Goal: Task Accomplishment & Management: Complete application form

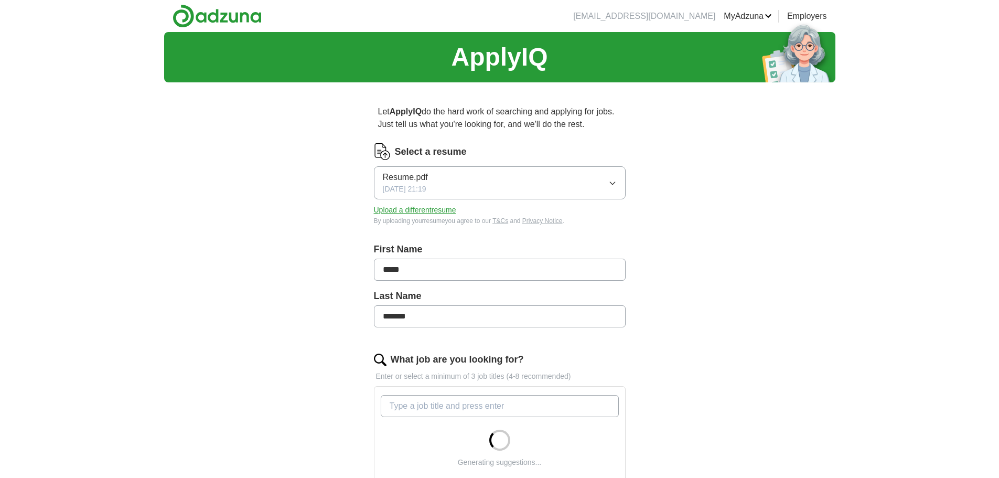
click at [444, 182] on button "Resume.pdf [DATE] 21:19" at bounding box center [500, 182] width 252 height 33
click at [445, 178] on button "Resume.pdf [DATE] 21:19" at bounding box center [500, 182] width 252 height 33
click at [402, 209] on button "Upload a different resume" at bounding box center [415, 209] width 82 height 11
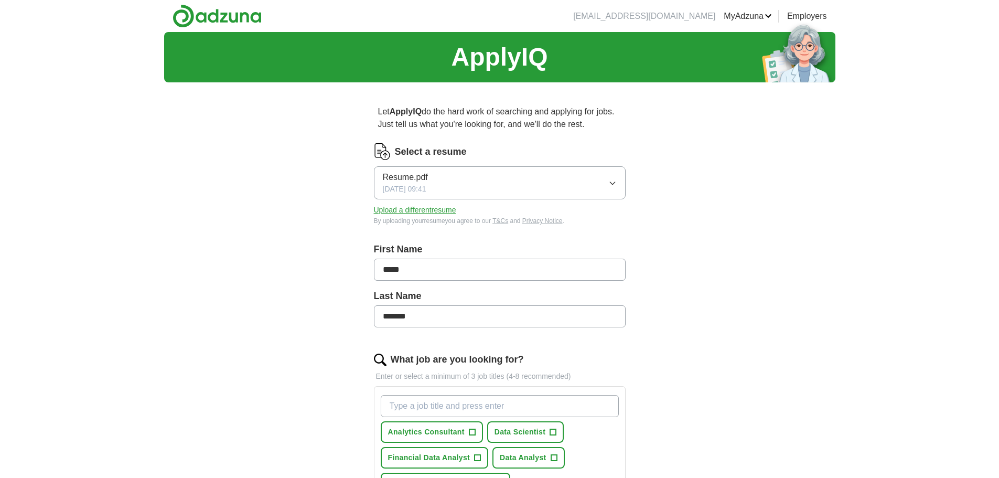
click at [384, 316] on input "*******" at bounding box center [500, 316] width 252 height 22
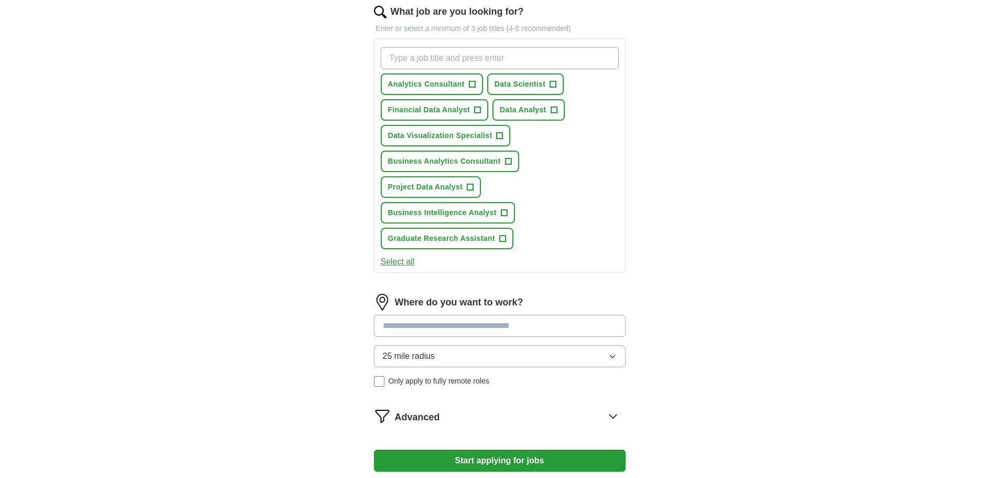
scroll to position [476, 0]
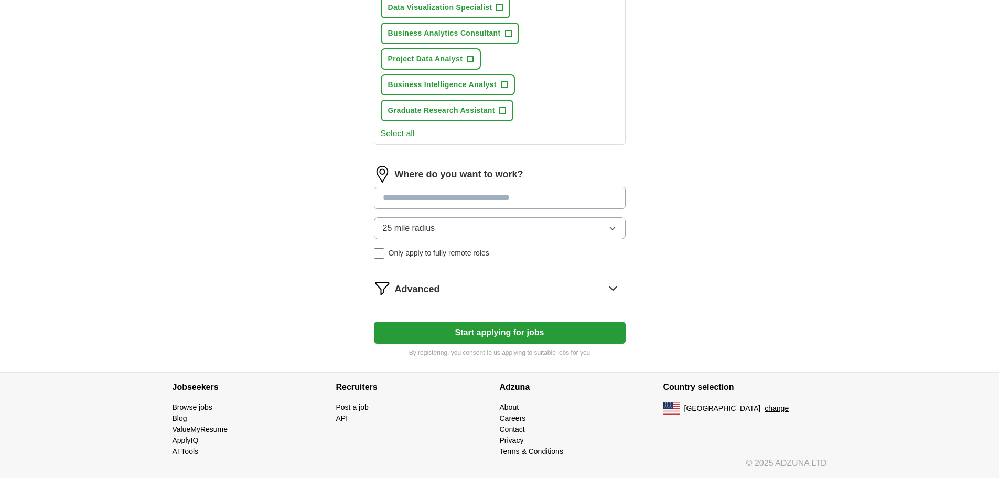
type input "**********"
click at [457, 230] on button "25 mile radius" at bounding box center [500, 228] width 252 height 22
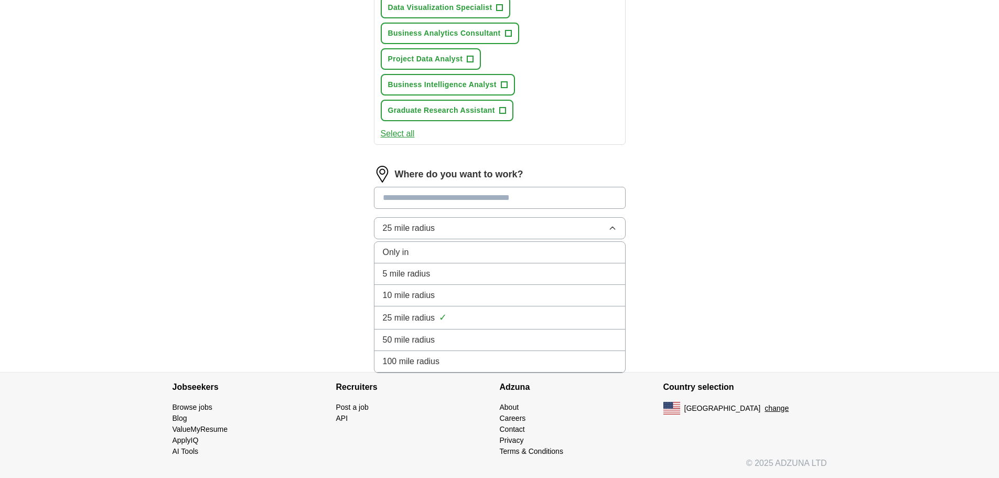
click at [457, 230] on button "25 mile radius" at bounding box center [500, 228] width 252 height 22
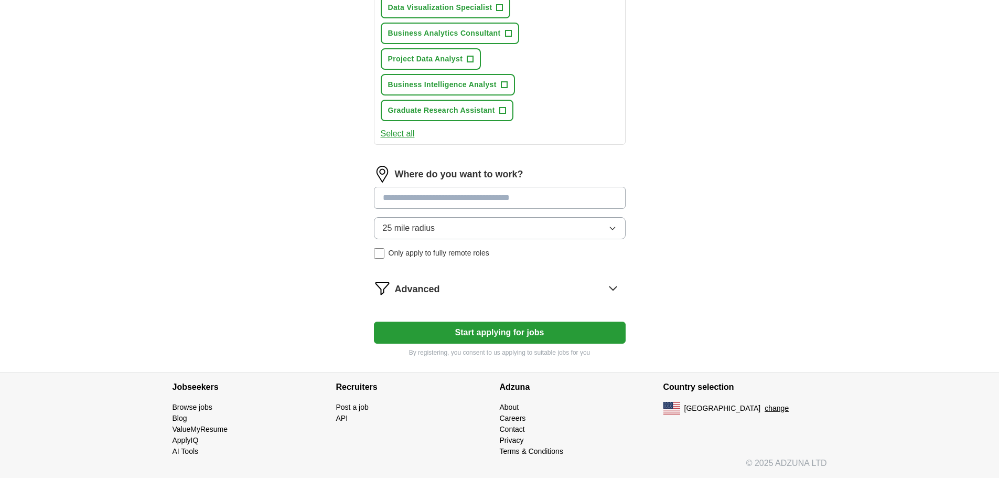
click at [457, 232] on button "25 mile radius" at bounding box center [500, 228] width 252 height 22
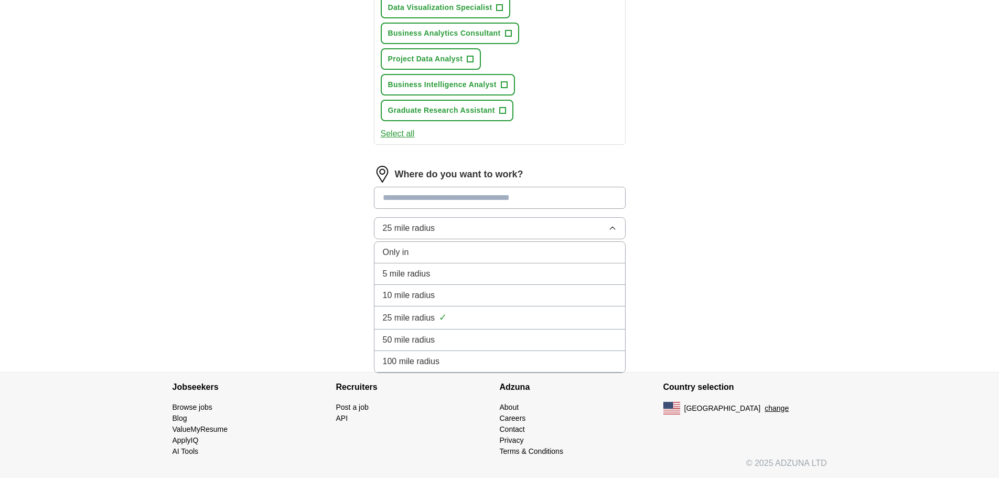
click at [465, 365] on div "100 mile radius" at bounding box center [500, 361] width 234 height 13
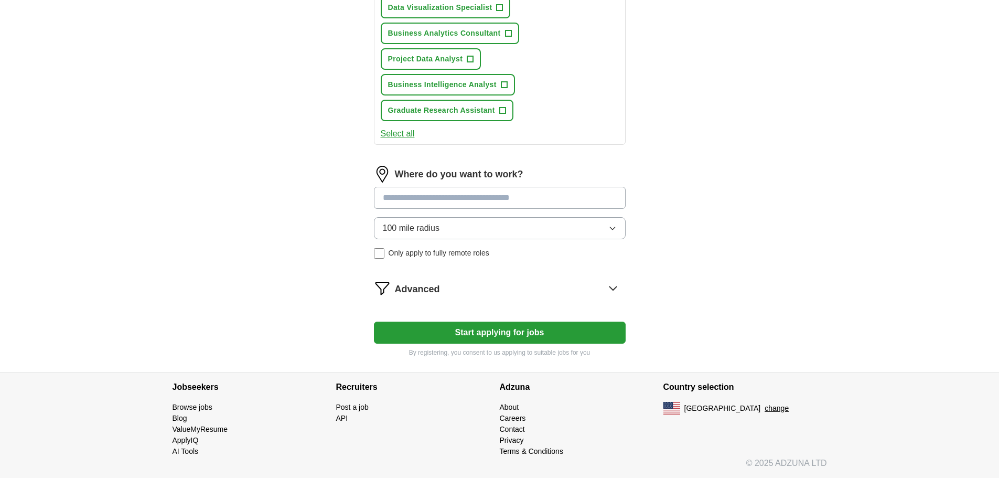
click at [431, 253] on span "Only apply to fully remote roles" at bounding box center [438, 252] width 101 height 11
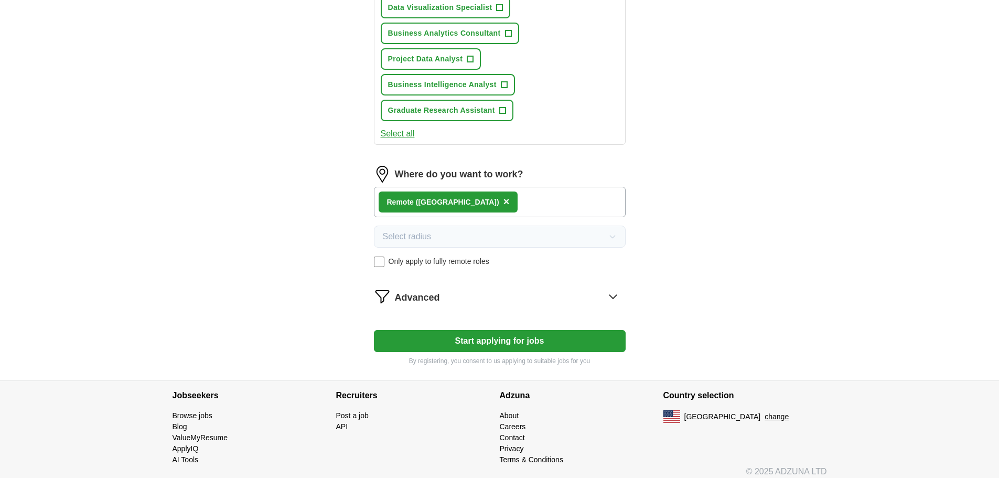
click at [431, 261] on span "Only apply to fully remote roles" at bounding box center [438, 261] width 101 height 11
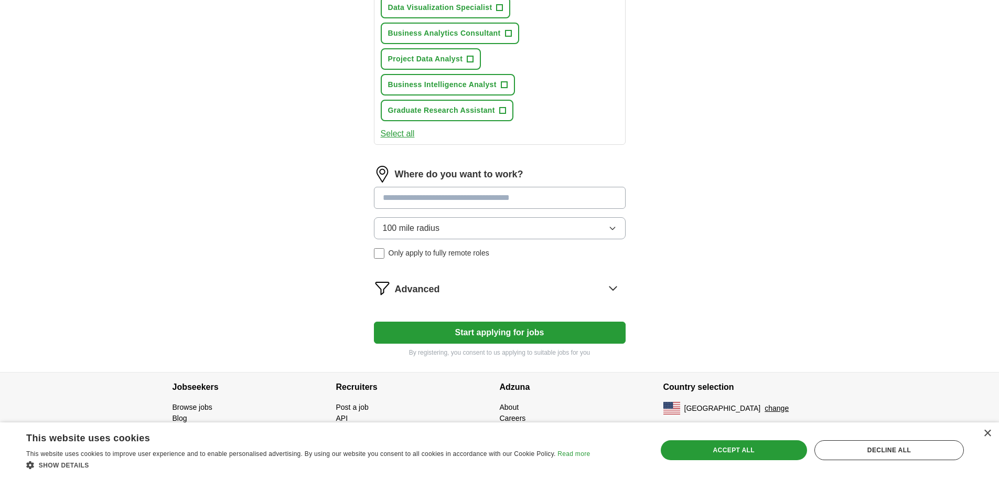
click at [560, 335] on button "Start applying for jobs" at bounding box center [500, 332] width 252 height 22
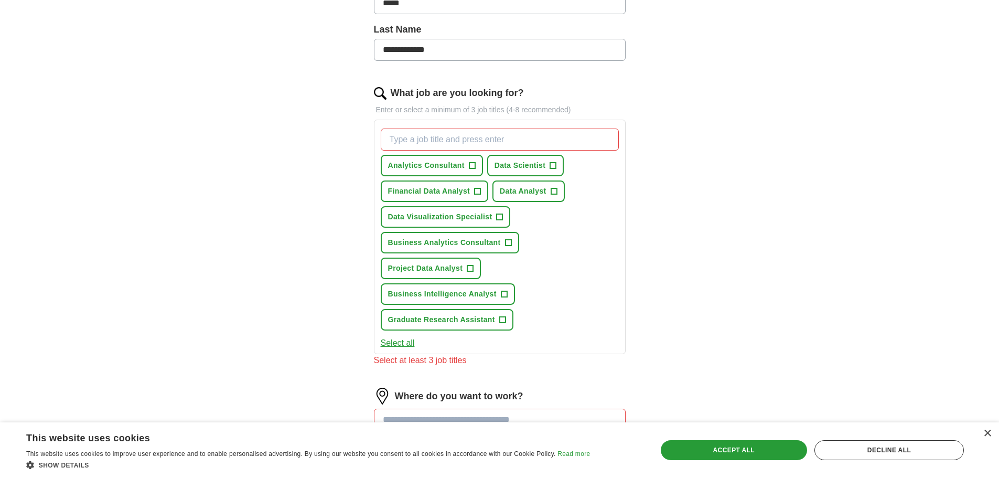
scroll to position [266, 0]
click at [524, 191] on span "Data Analyst" at bounding box center [523, 191] width 47 height 11
click at [482, 244] on span "Business Analytics Consultant" at bounding box center [444, 243] width 113 height 11
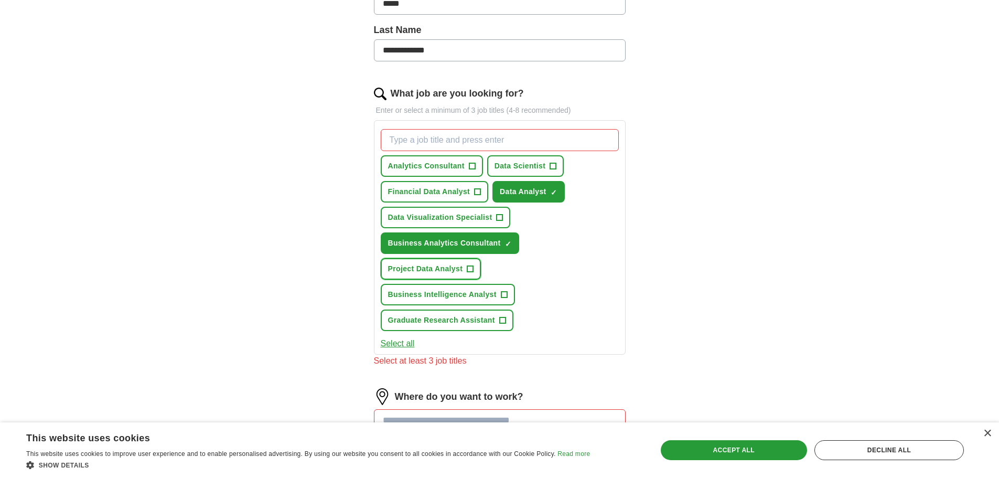
click at [444, 265] on span "Project Data Analyst" at bounding box center [425, 268] width 75 height 11
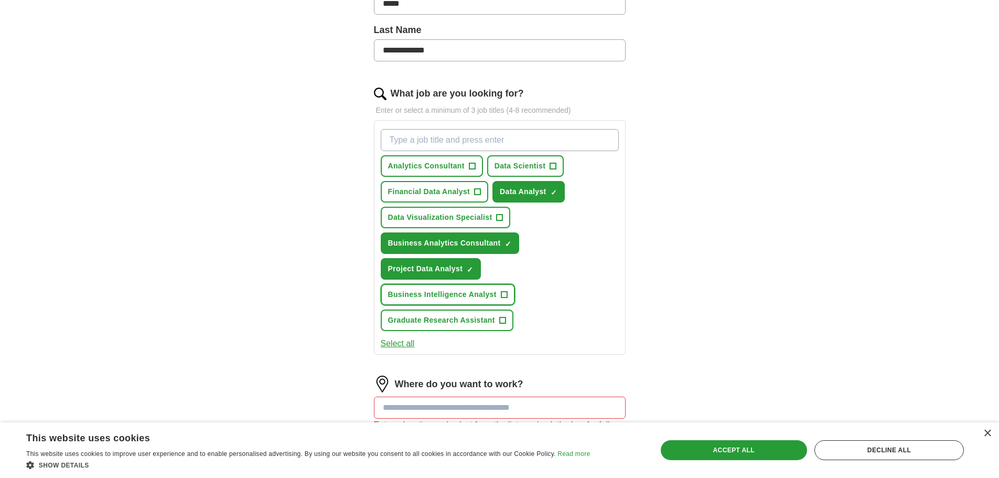
click at [456, 287] on button "Business Intelligence Analyst +" at bounding box center [448, 294] width 134 height 21
click at [457, 212] on span "Data Visualization Specialist" at bounding box center [440, 217] width 104 height 11
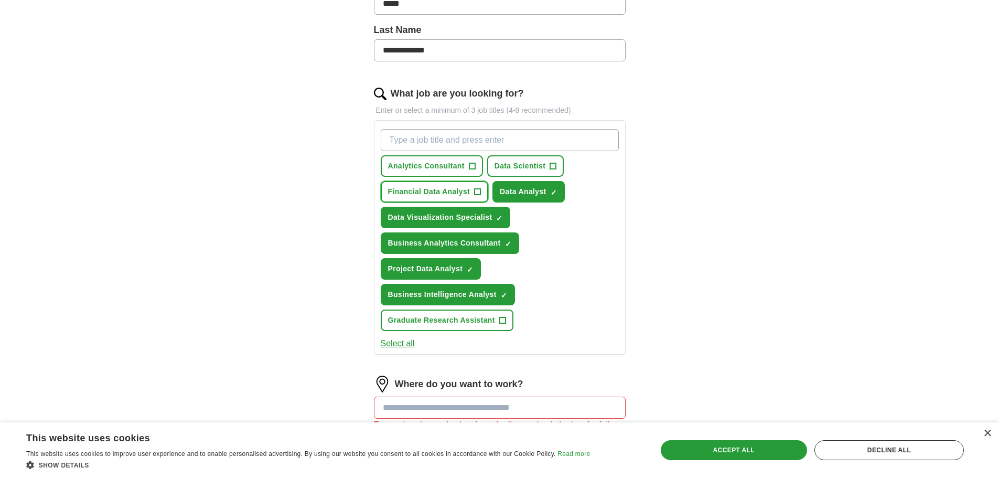
click at [444, 195] on span "Financial Data Analyst" at bounding box center [429, 191] width 82 height 11
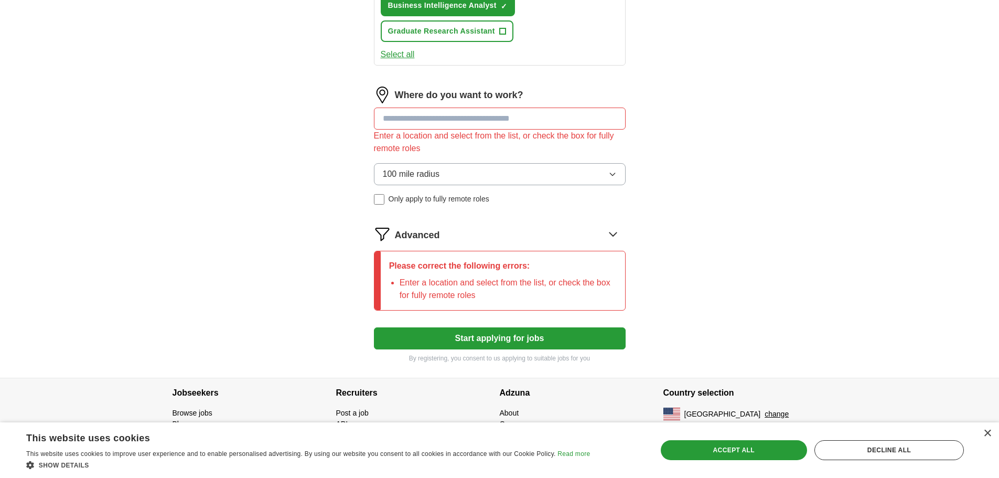
scroll to position [560, 0]
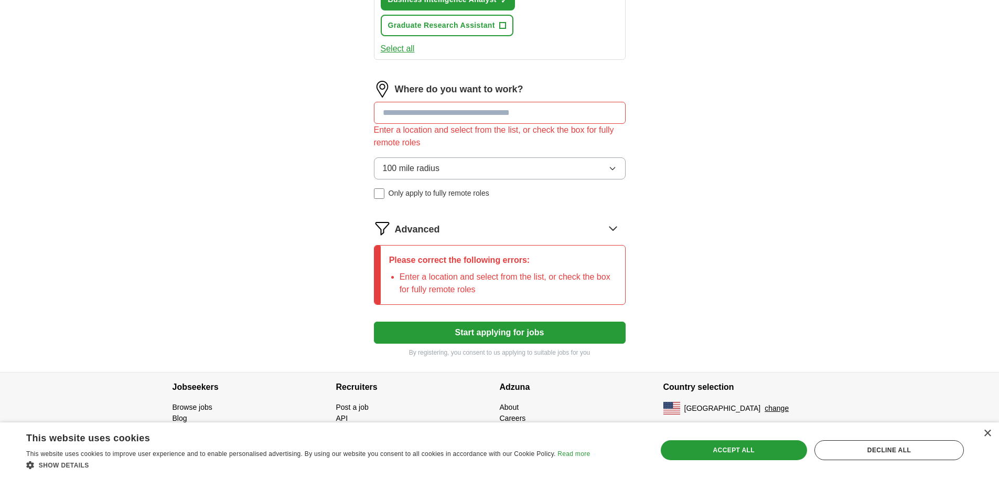
click at [478, 330] on button "Start applying for jobs" at bounding box center [500, 332] width 252 height 22
click at [459, 101] on div "Where do you want to work? Enter a location and select from the list, or check …" at bounding box center [500, 144] width 252 height 126
click at [460, 112] on input at bounding box center [500, 113] width 252 height 22
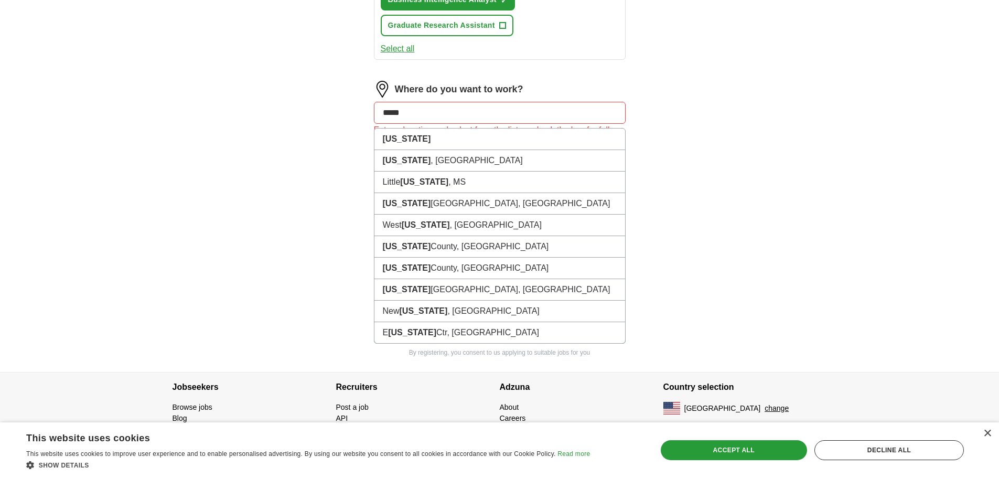
type input "******"
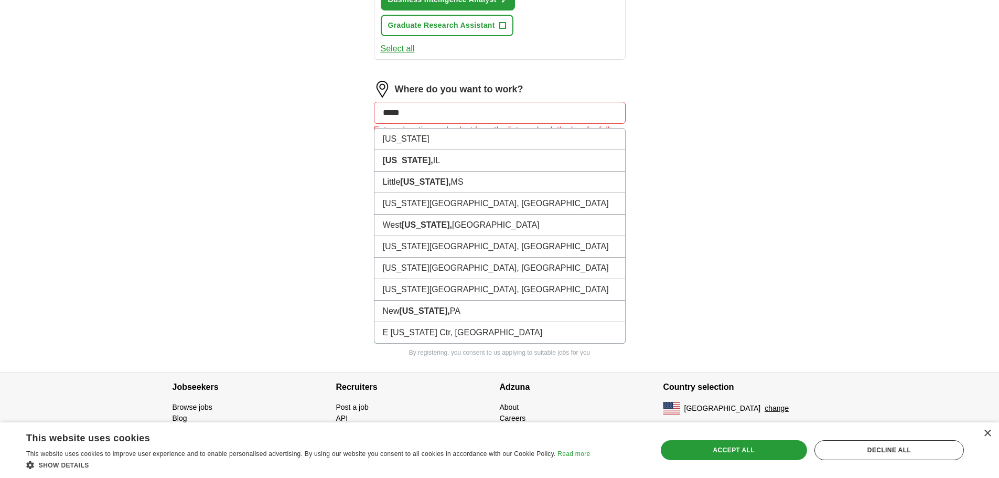
scroll to position [484, 0]
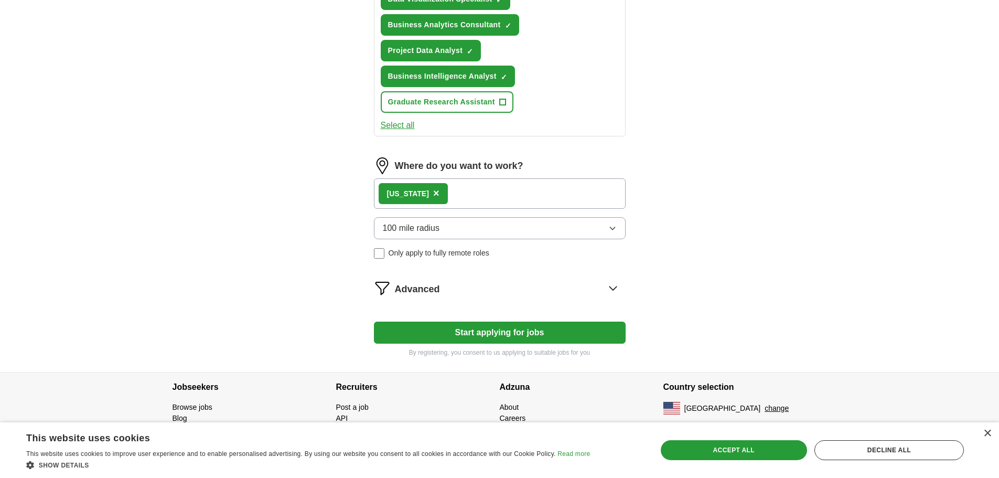
click at [522, 189] on div "[US_STATE] ×" at bounding box center [500, 193] width 252 height 30
click at [484, 195] on div "[US_STATE] ×" at bounding box center [500, 193] width 252 height 30
click at [500, 331] on button "Start applying for jobs" at bounding box center [500, 332] width 252 height 22
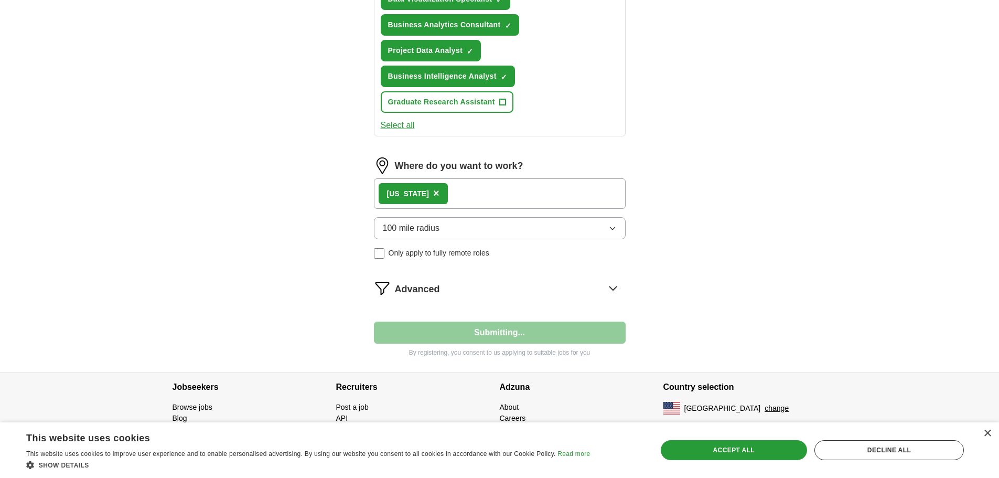
select select "**"
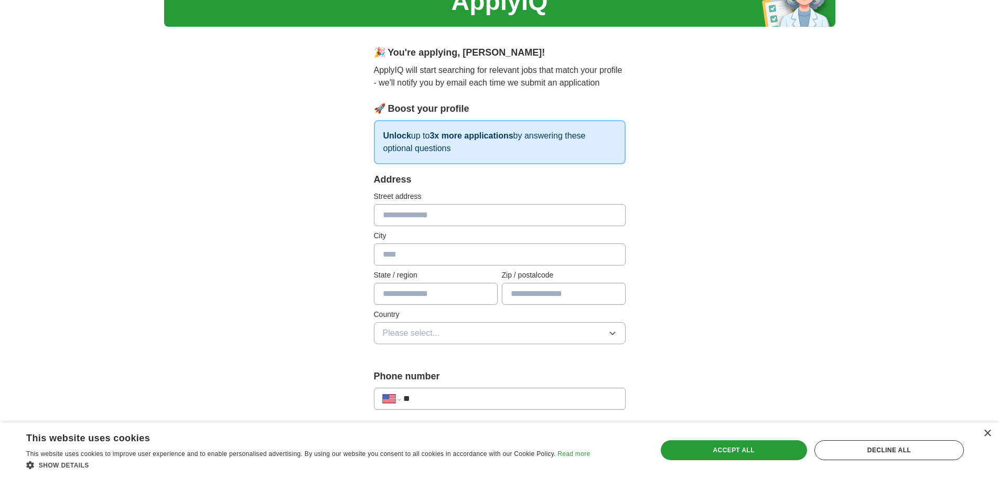
scroll to position [0, 0]
